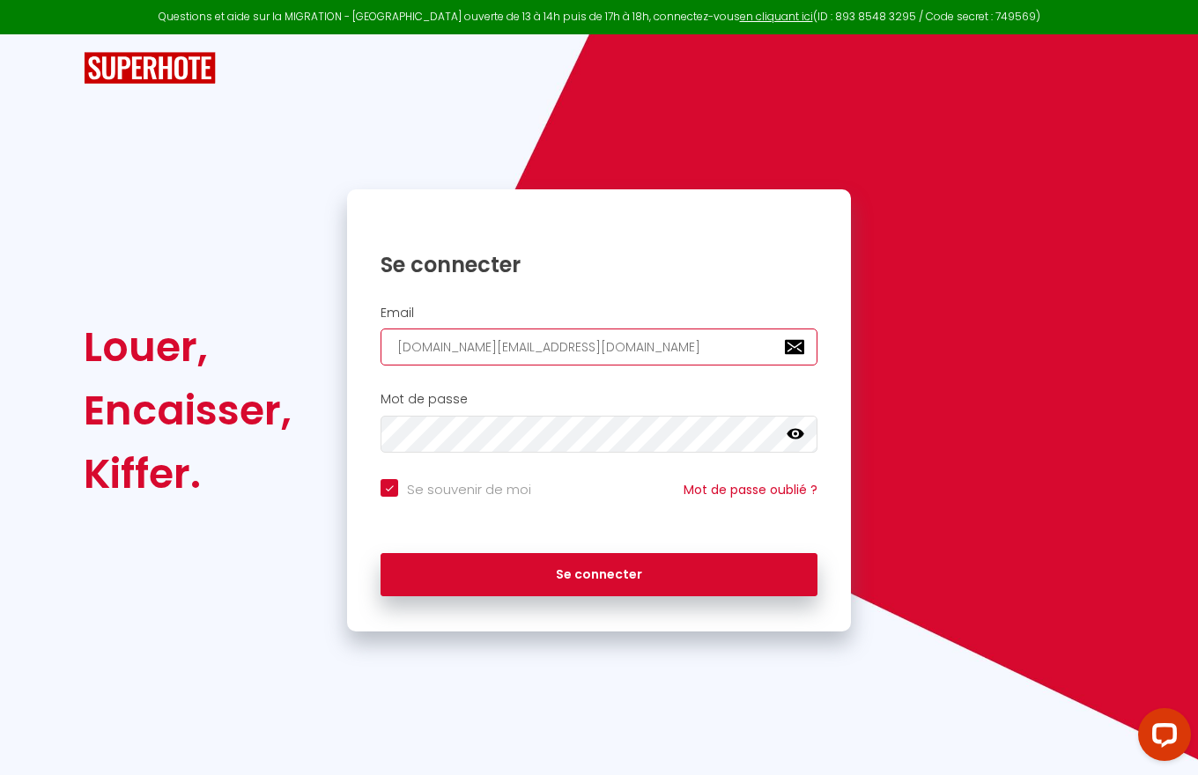
type input "[DOMAIN_NAME][EMAIL_ADDRESS][DOMAIN_NAME]"
checkbox input "true"
type input "[DOMAIN_NAME][EMAIL_ADDRESS][DOMAIN_NAME]"
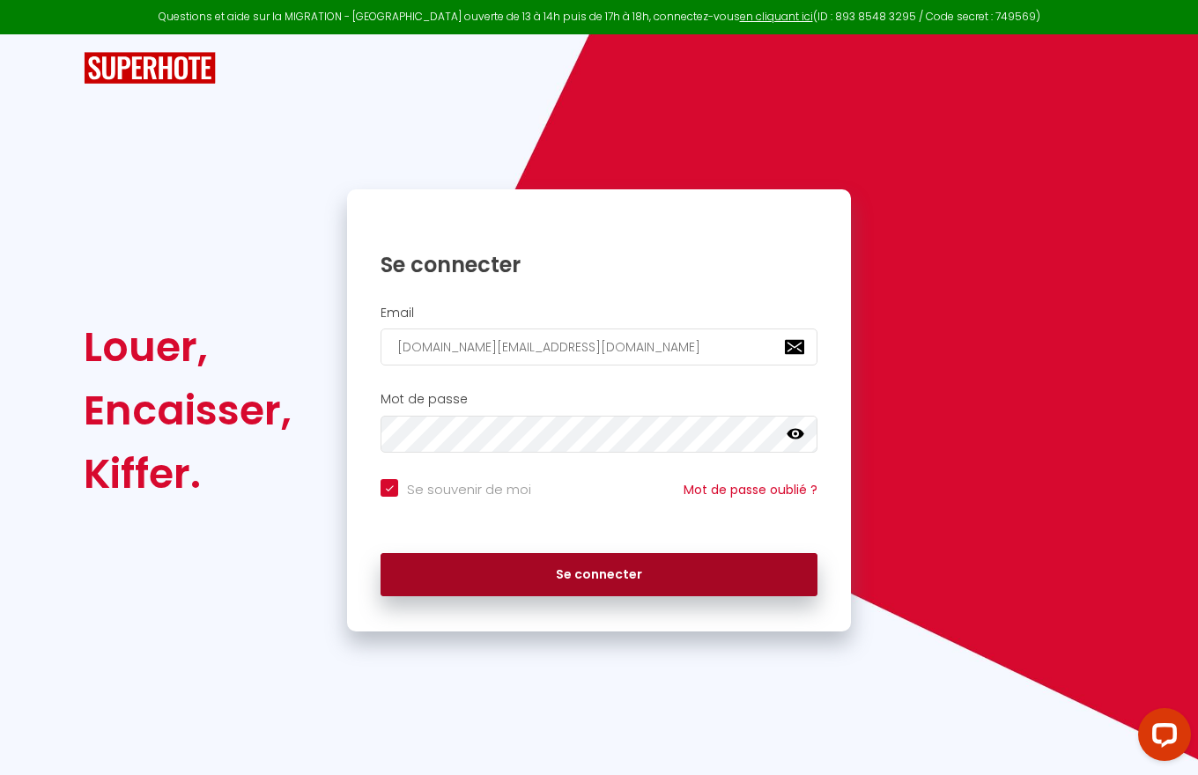
click at [599, 574] on button "Se connecter" at bounding box center [598, 575] width 437 height 44
checkbox input "true"
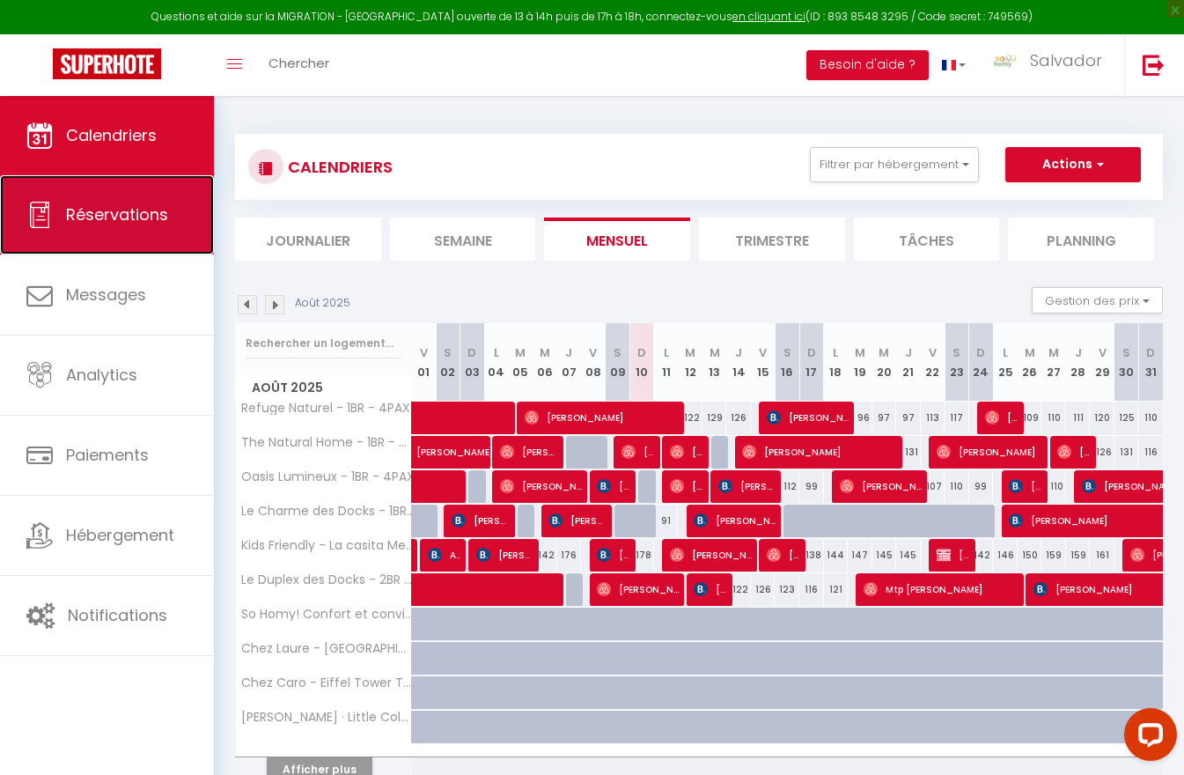
click at [107, 215] on span "Réservations" at bounding box center [117, 214] width 102 height 22
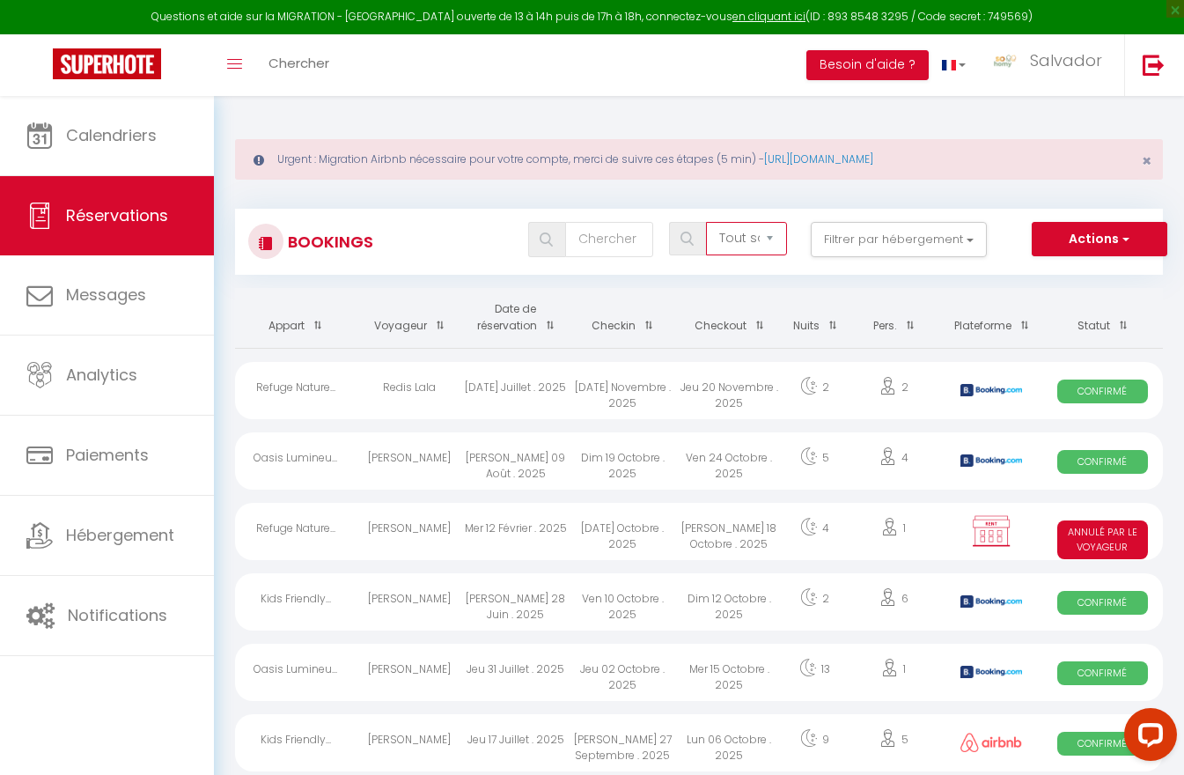
select select "all"
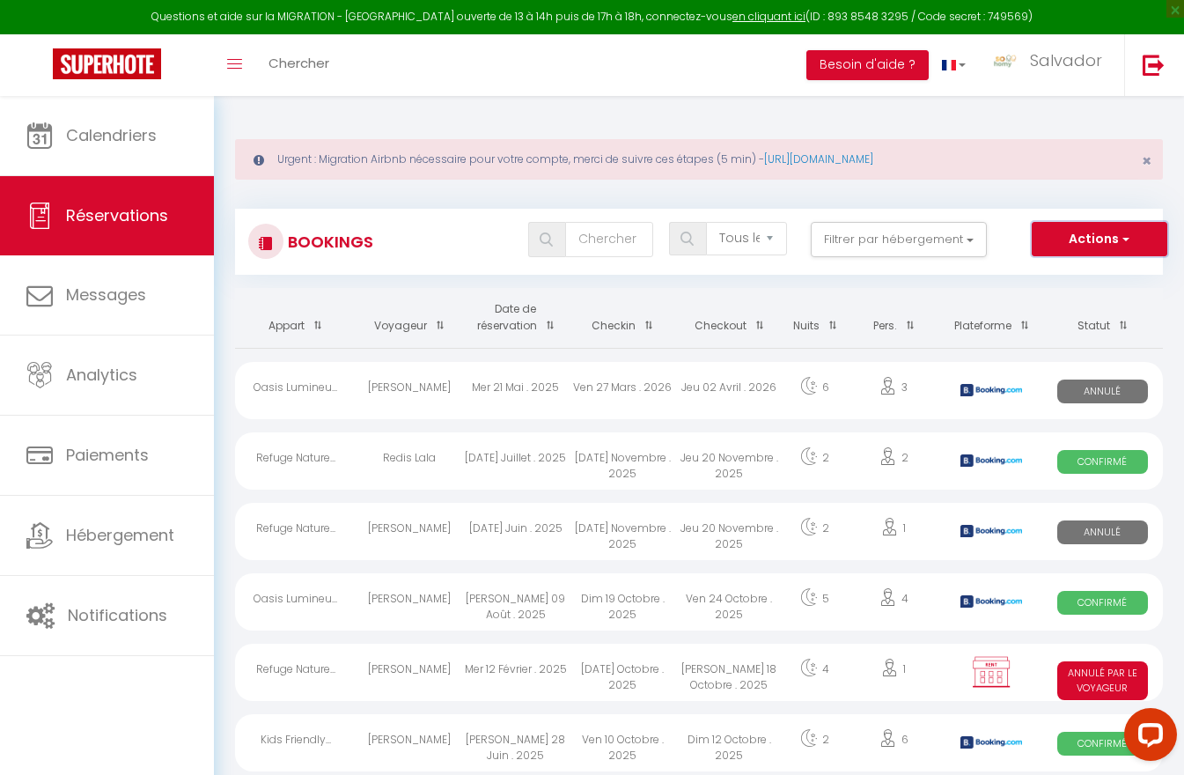
click at [1099, 239] on button "Actions" at bounding box center [1100, 239] width 136 height 35
click at [1072, 300] on link "Exporter les réservations" at bounding box center [1072, 300] width 188 height 23
type input "[DOMAIN_NAME][EMAIL_ADDRESS][DOMAIN_NAME]"
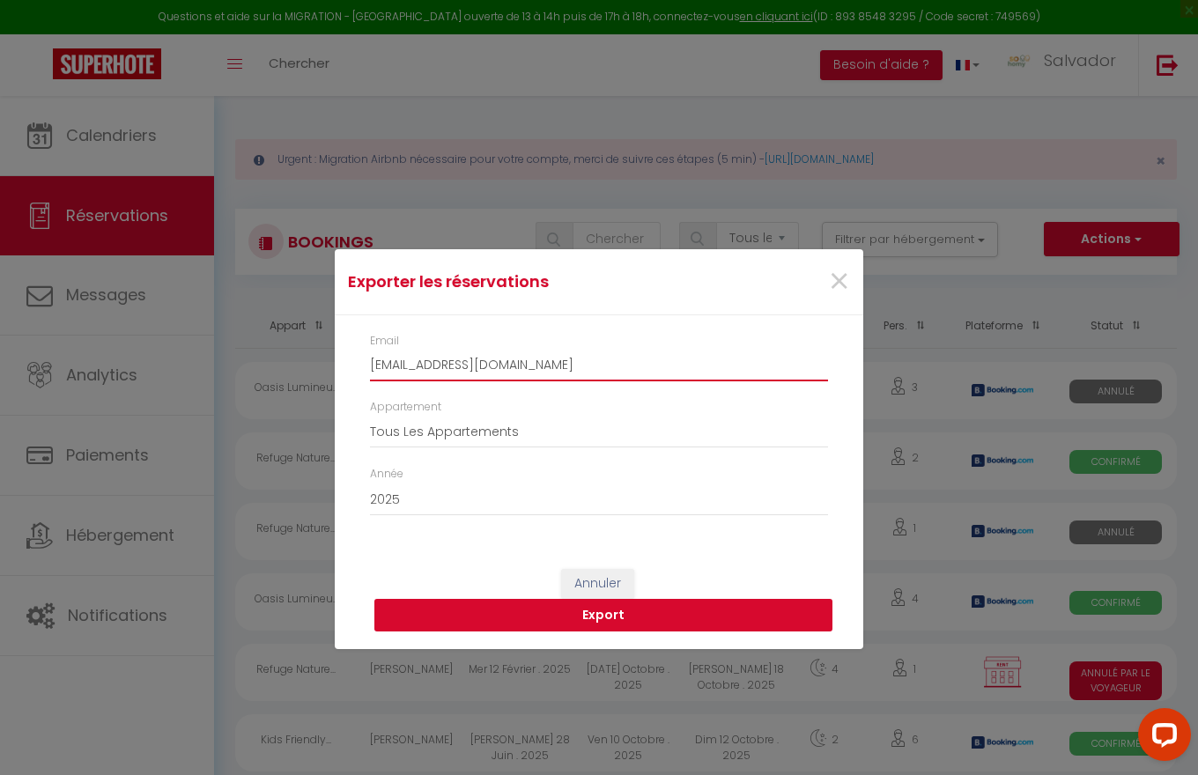
type input "[EMAIL_ADDRESS][DOMAIN_NAME]"
click at [603, 615] on button "Export" at bounding box center [603, 615] width 458 height 33
